Goal: Ask a question

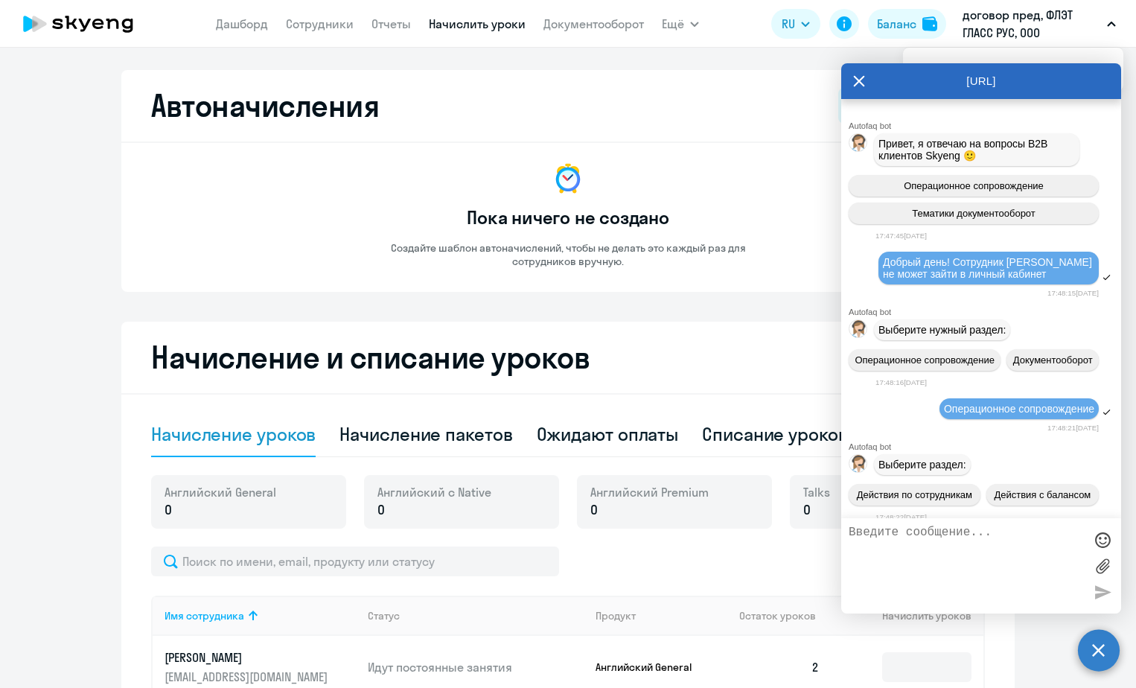
select select "10"
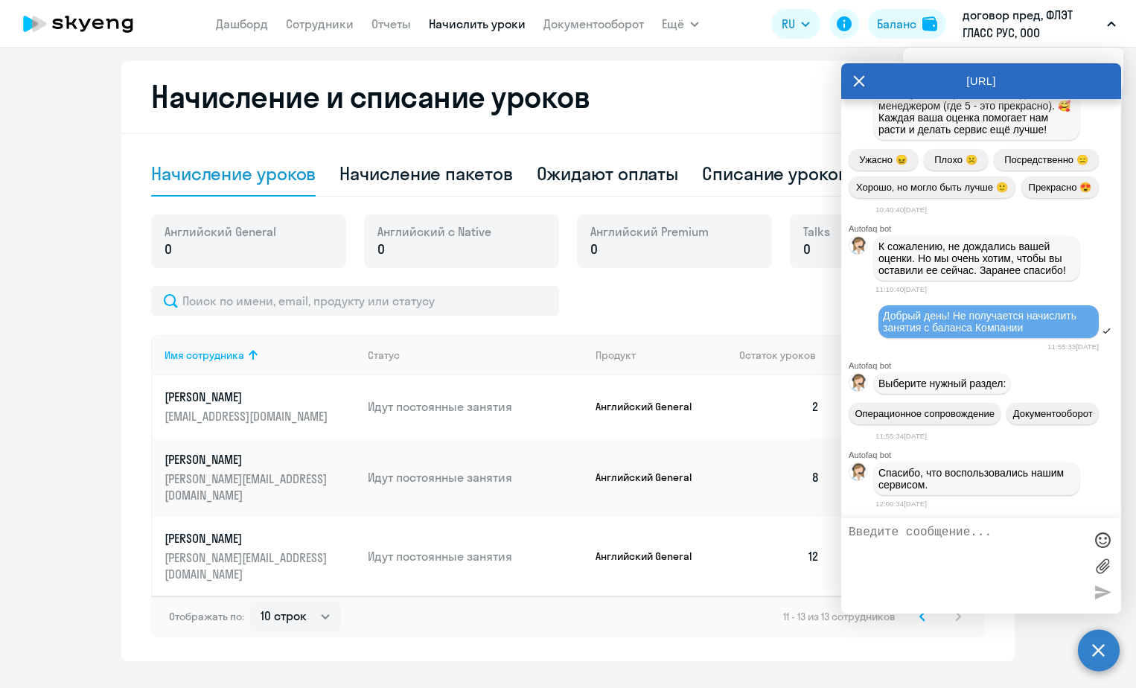
click at [943, 551] on textarea at bounding box center [966, 566] width 235 height 80
click at [221, 58] on div "Автоначисления Новый шаблон Пока ничего не создано Создайте шаблон автоначислен…" at bounding box center [567, 235] width 893 height 852
drag, startPoint x: 966, startPoint y: 488, endPoint x: 877, endPoint y: 471, distance: 91.0
click at [877, 471] on div "Спасибо, что воспользовались нашим сервисом." at bounding box center [976, 478] width 205 height 33
copy span "Спасибо, что воспользовались нашим сервисом."
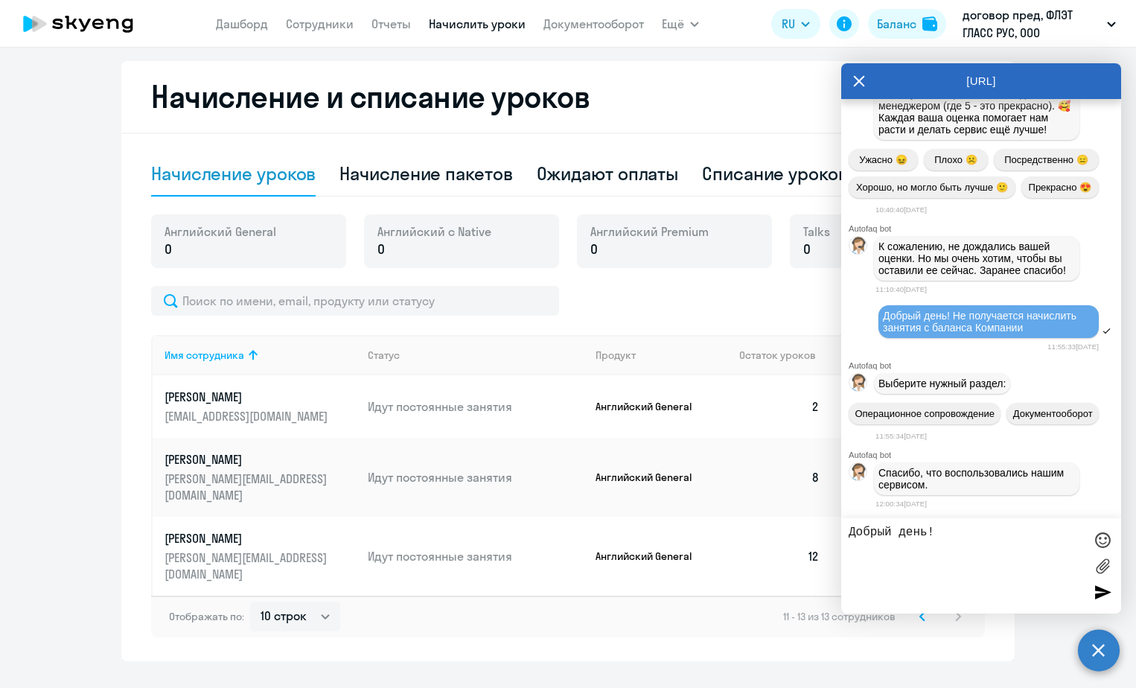
click at [949, 532] on textarea "Добрый день!" at bounding box center [966, 566] width 235 height 80
drag, startPoint x: 946, startPoint y: 532, endPoint x: 843, endPoint y: 558, distance: 106.9
click at [830, 516] on body "[PERSON_NAME] Отчеты Начислить уроки Документооборот Ещё Дашборд Сотрудники Отч…" at bounding box center [568, 344] width 1136 height 688
paste textarea "пасибо, что воспользовались нашим сервисом."
type textarea "Спасибо, что воспользовались нашим сервисом."
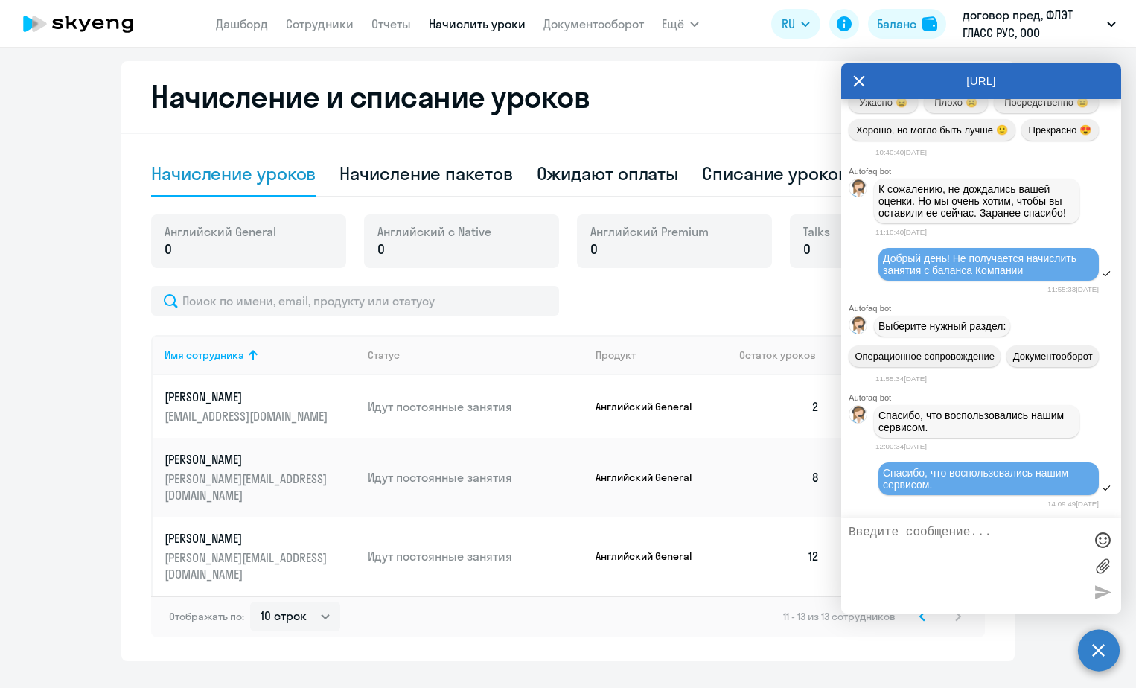
scroll to position [18612, 0]
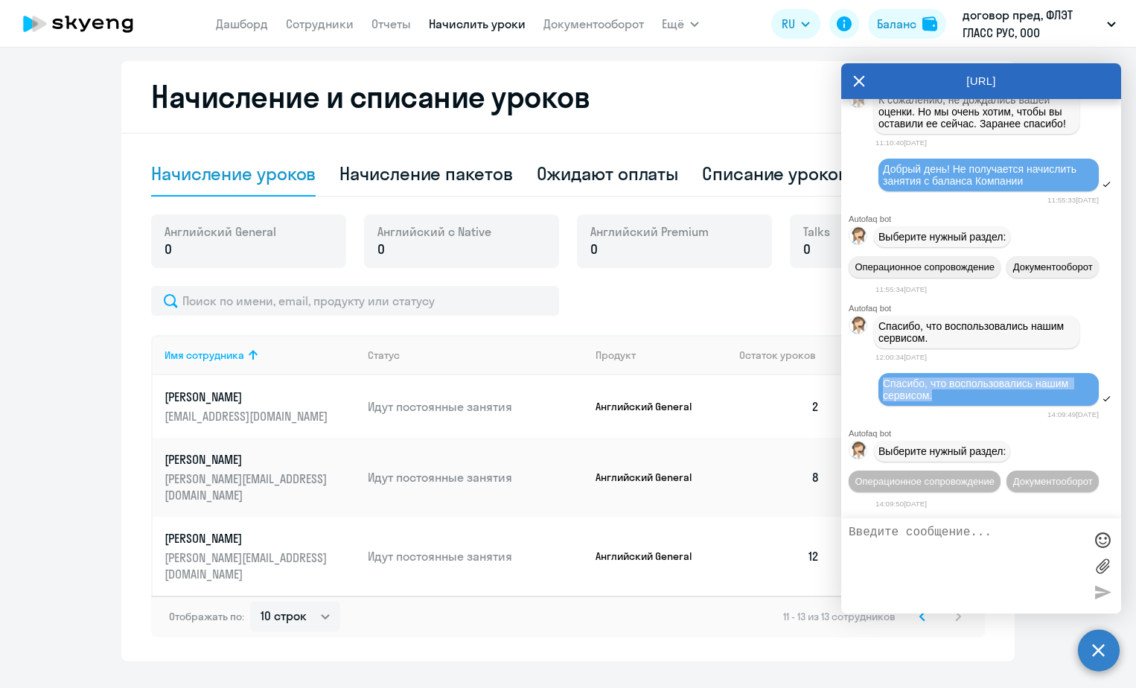
drag, startPoint x: 934, startPoint y: 372, endPoint x: 870, endPoint y: 351, distance: 67.3
click at [870, 372] on div "Спасибо, что воспользовались нашим сервисом." at bounding box center [981, 390] width 280 height 37
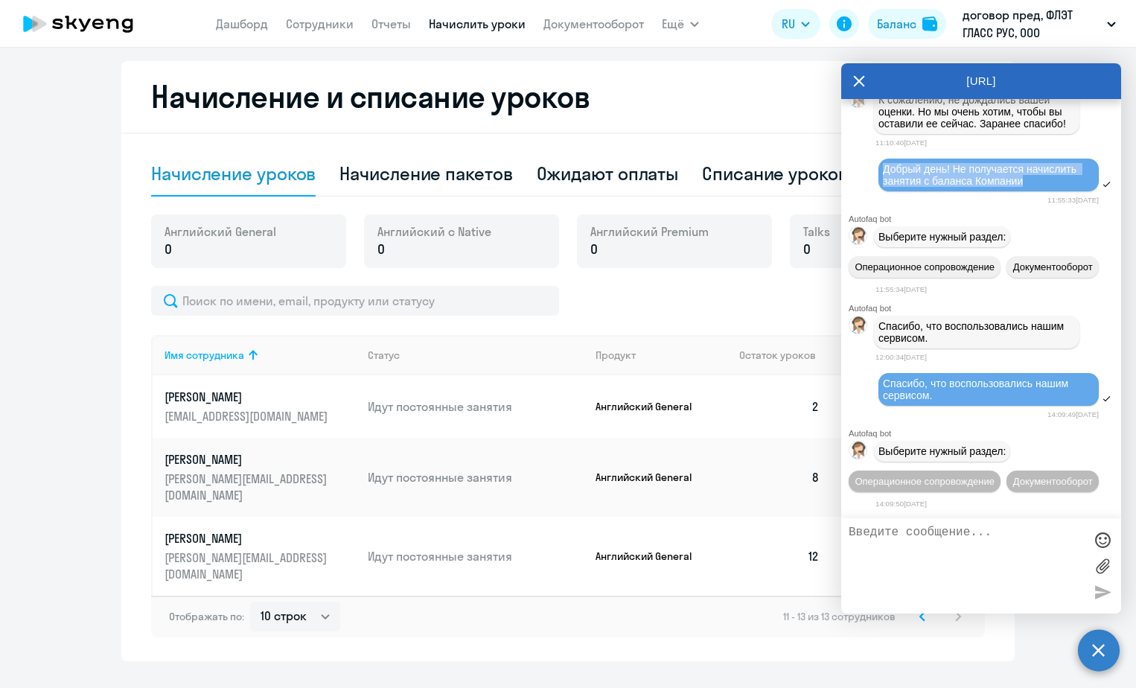
drag, startPoint x: 1032, startPoint y: 272, endPoint x: 879, endPoint y: 258, distance: 154.0
click at [879, 194] on div "Добрый день! Не получается начислить занятия с баланса Компании" at bounding box center [981, 175] width 280 height 37
copy span "Добрый день! Не получается начислить занятия с баланса Компании"
click at [885, 545] on textarea at bounding box center [966, 566] width 235 height 80
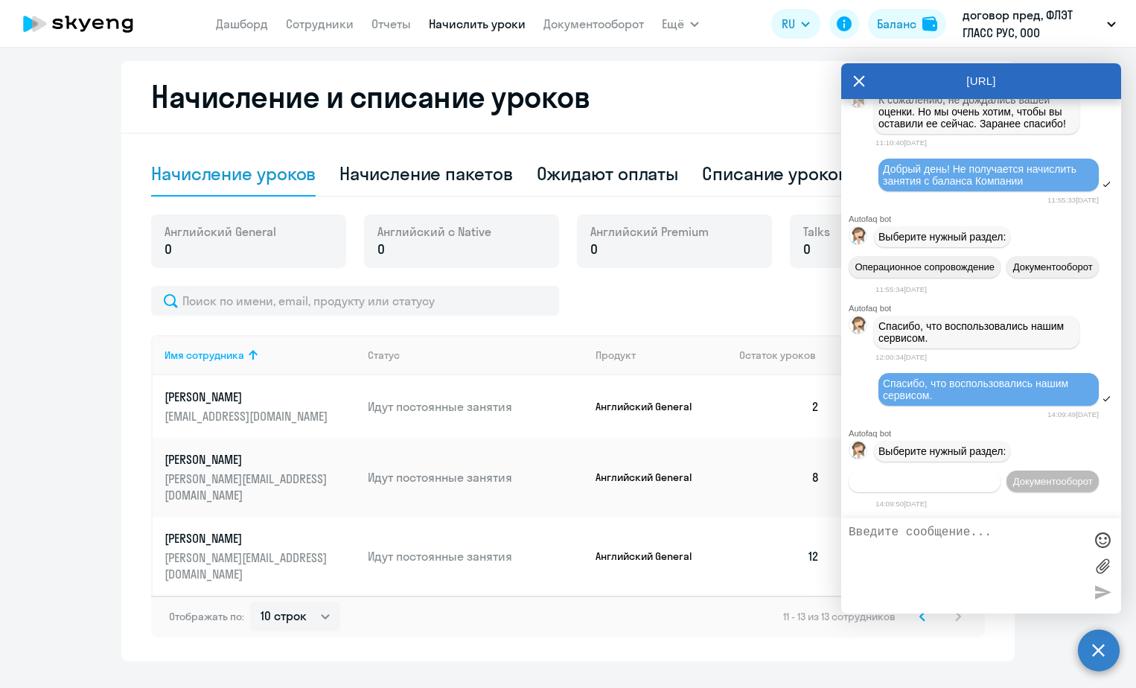
click at [962, 476] on span "Операционное сопровождение" at bounding box center [925, 481] width 140 height 11
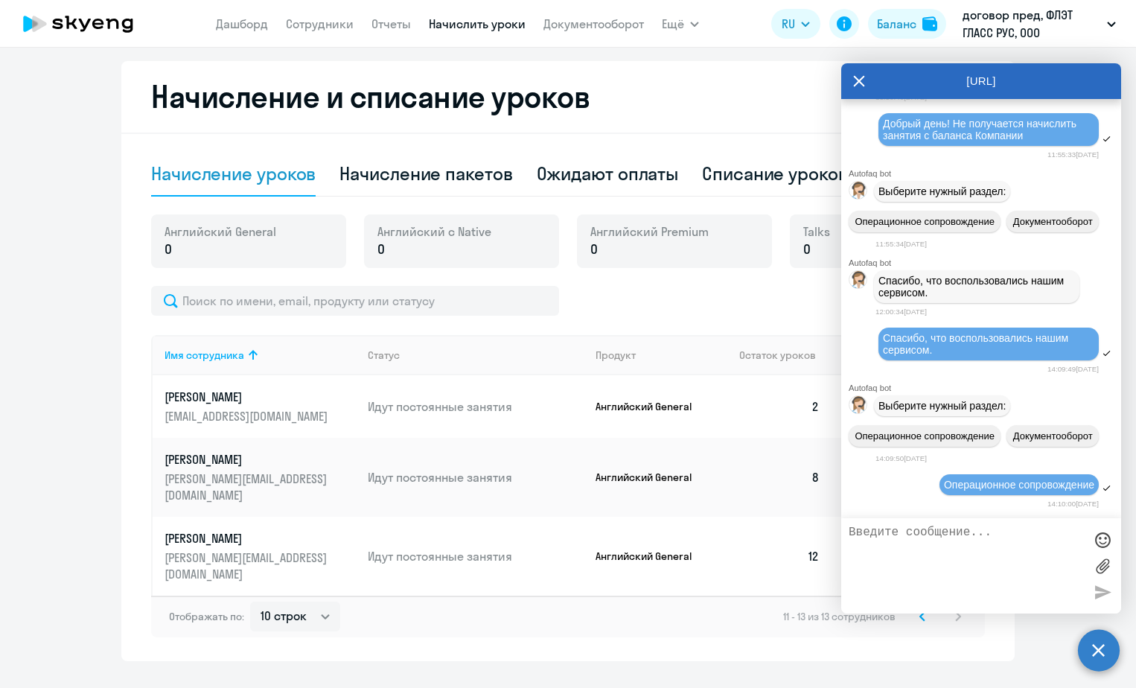
scroll to position [18775, 0]
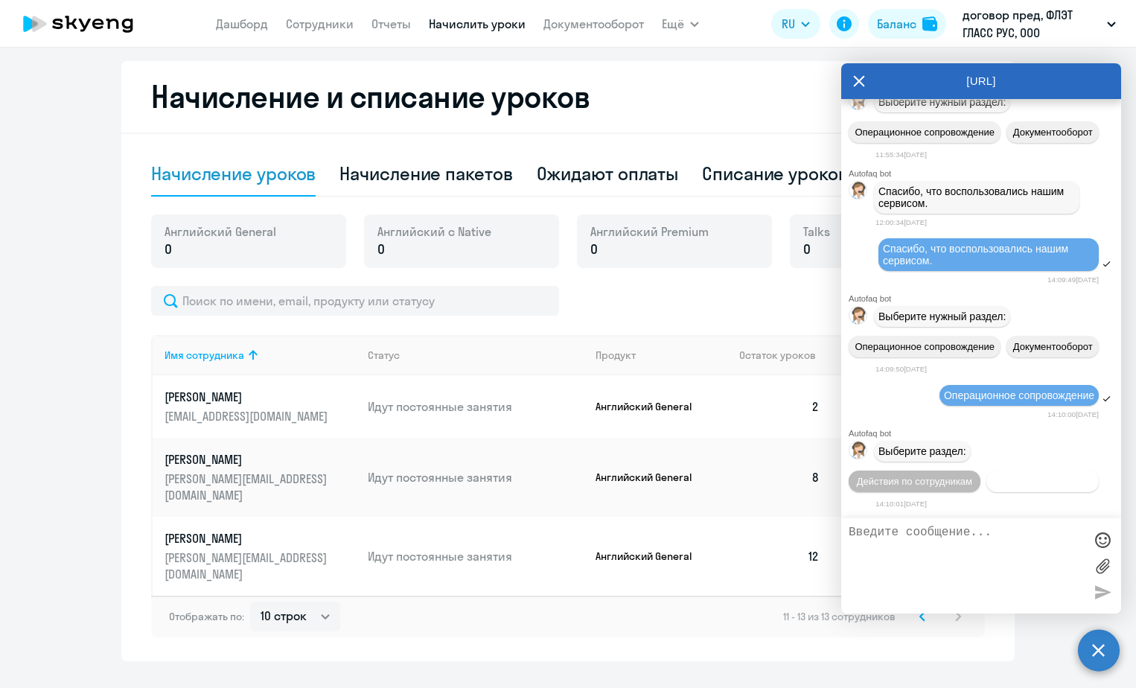
click at [994, 481] on span "Действия с балансом" at bounding box center [1042, 481] width 97 height 11
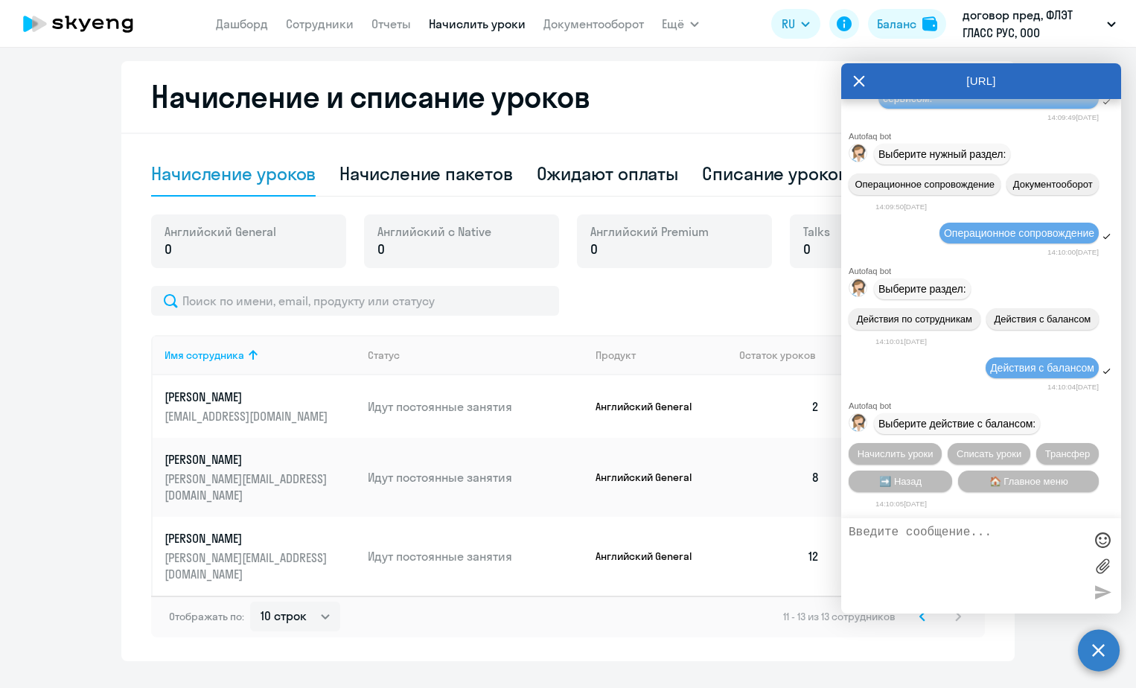
scroll to position [18938, 0]
click at [909, 455] on span "Начислить уроки" at bounding box center [896, 453] width 76 height 11
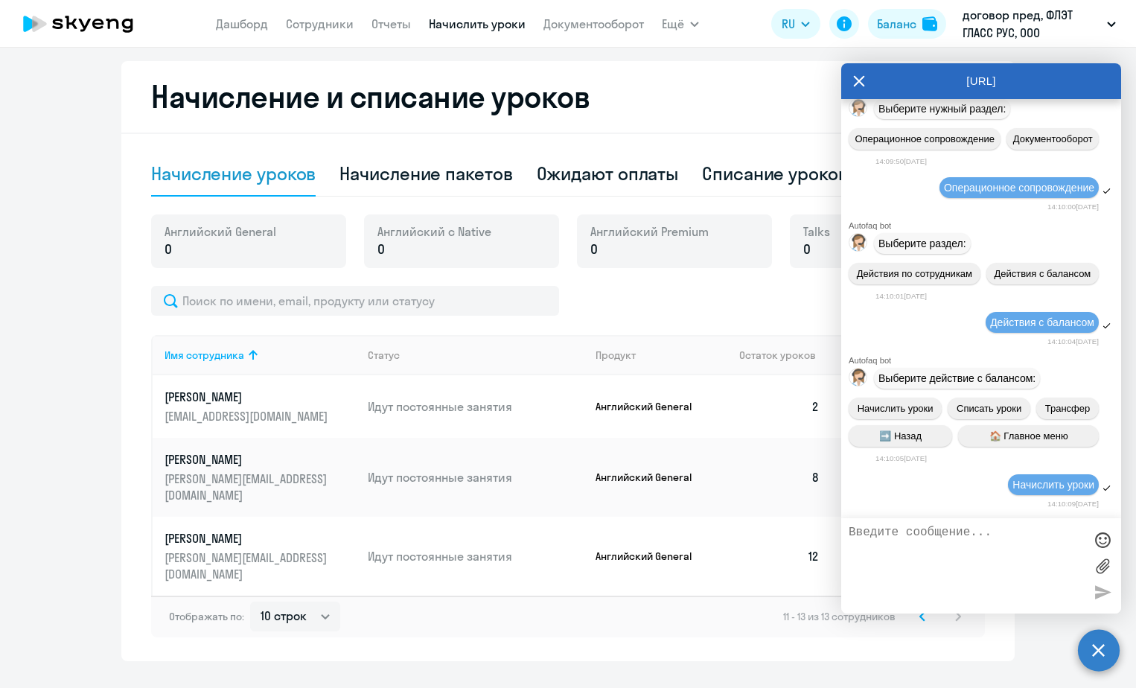
scroll to position [19130, 0]
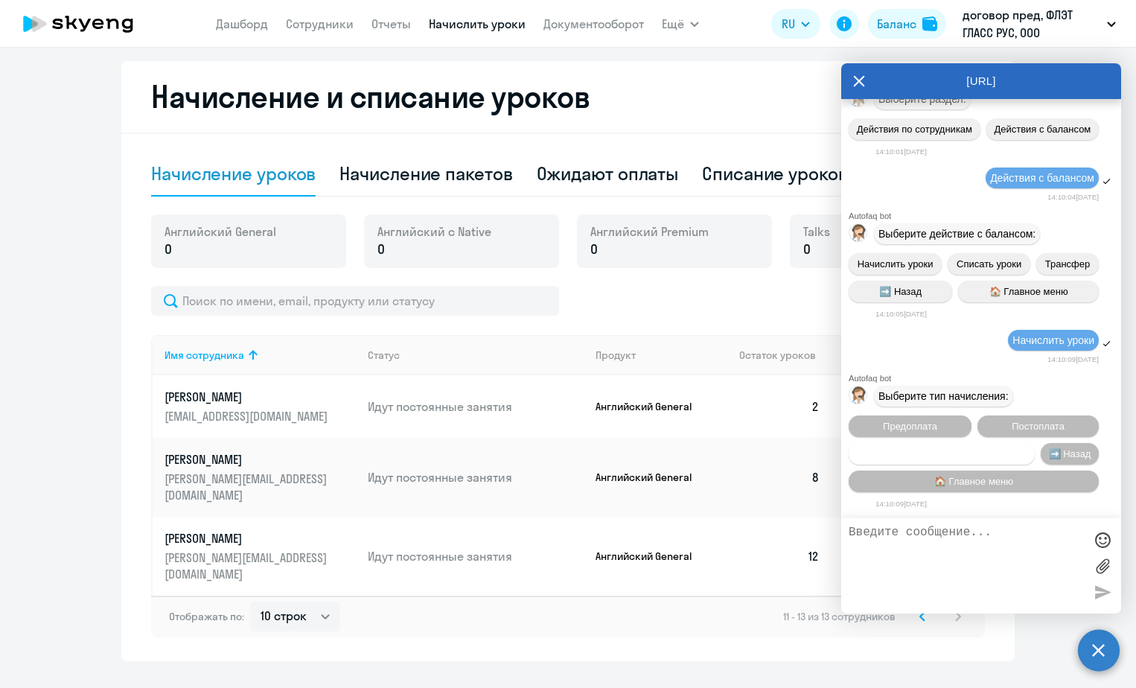
click at [940, 456] on span "Счет оплачен, но уроки не начислены" at bounding box center [942, 453] width 171 height 11
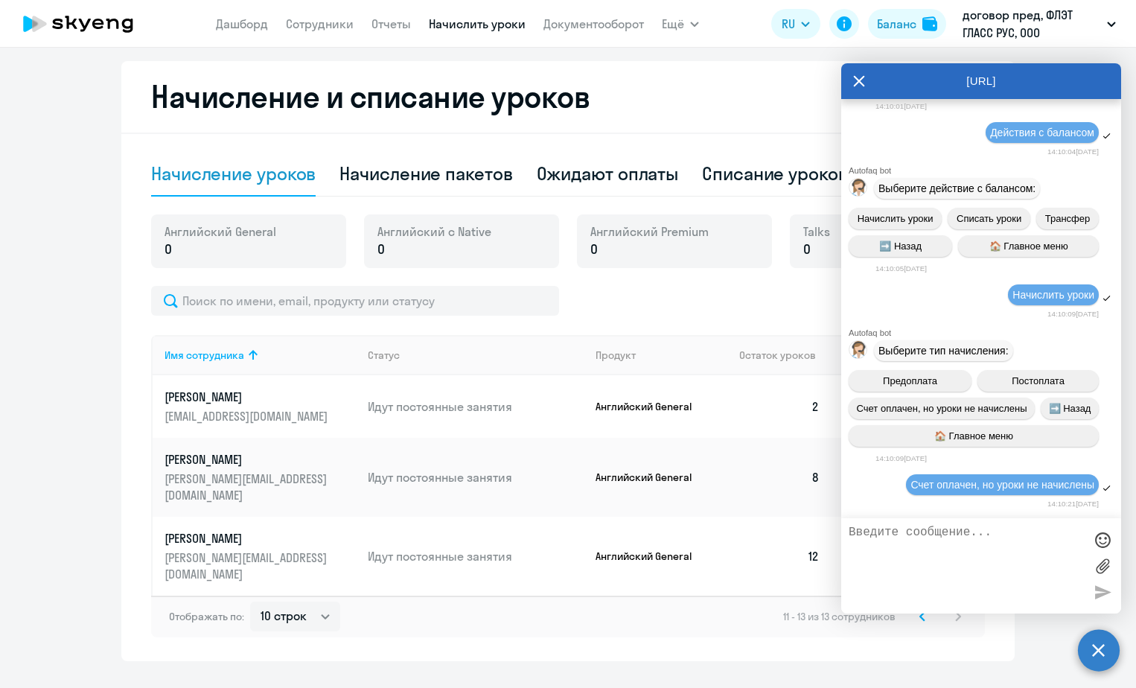
scroll to position [19175, 0]
click at [966, 537] on textarea at bounding box center [966, 566] width 235 height 80
paste textarea "Добрый день! Не получается начислить занятия с баланса Компании"
type textarea "Добрый день! Не получается начислить занятия с баланса Компании"
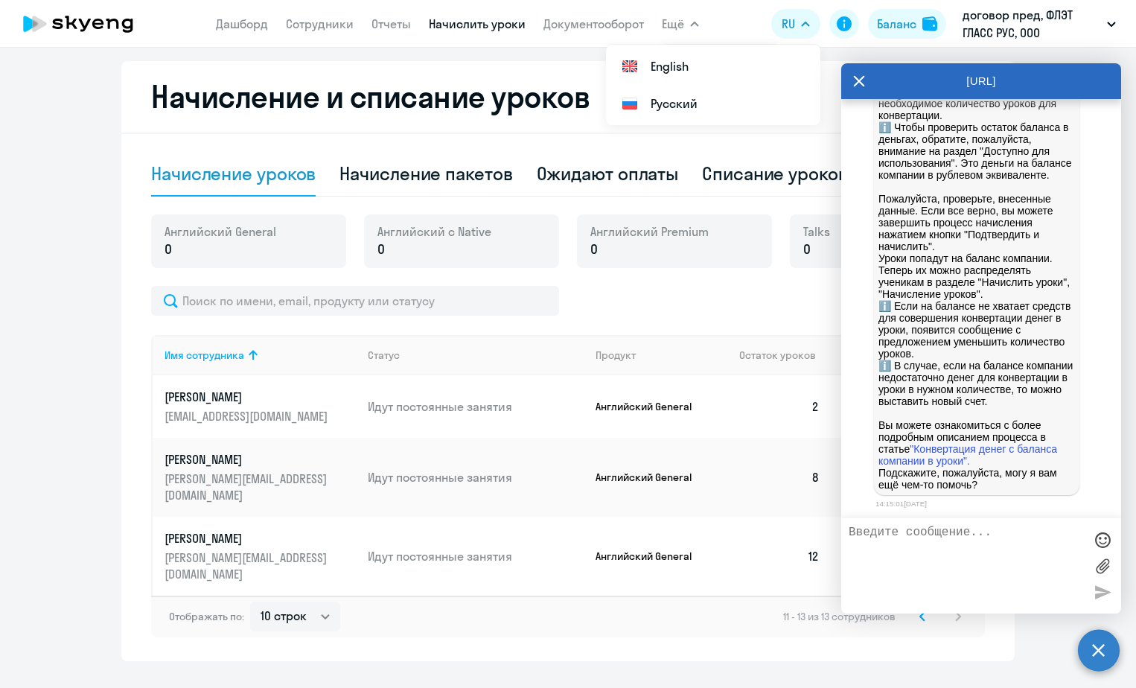
scroll to position [19915, 0]
